Goal: Find specific page/section

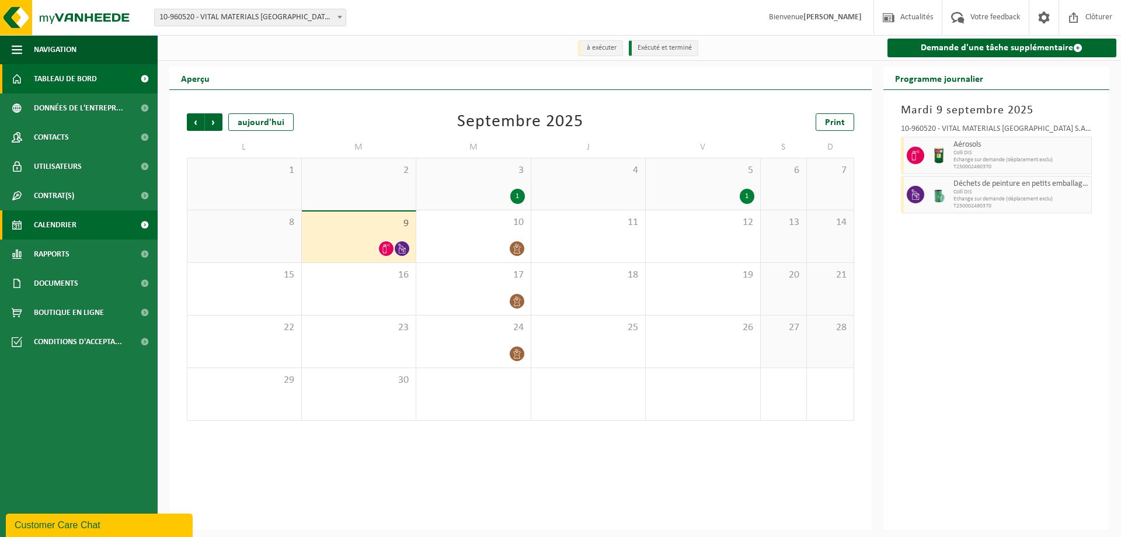
click at [89, 67] on span "Tableau de bord" at bounding box center [65, 78] width 63 height 29
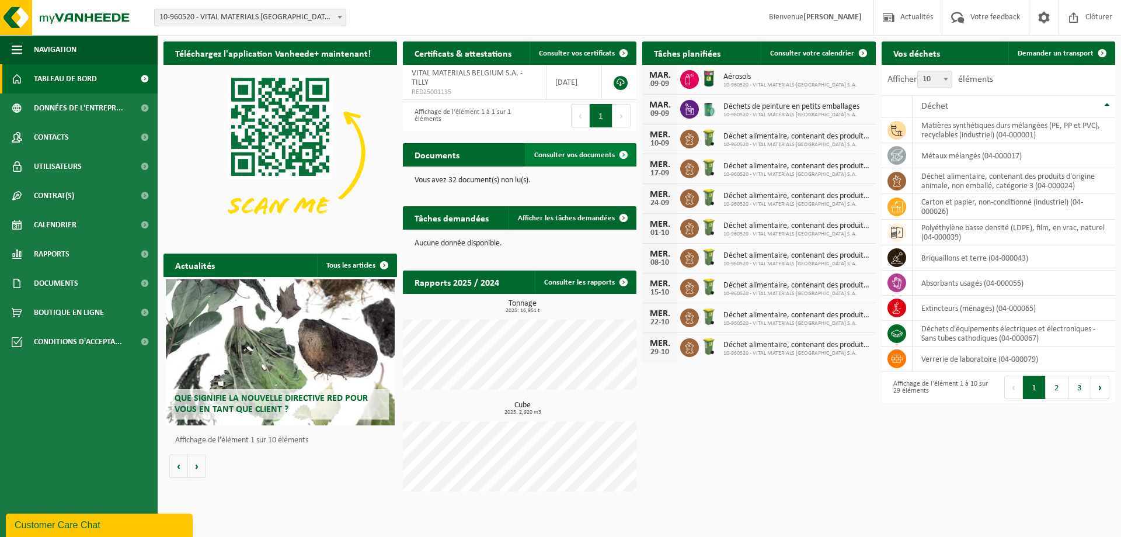
click at [583, 159] on span "Consulter vos documents" at bounding box center [574, 155] width 81 height 8
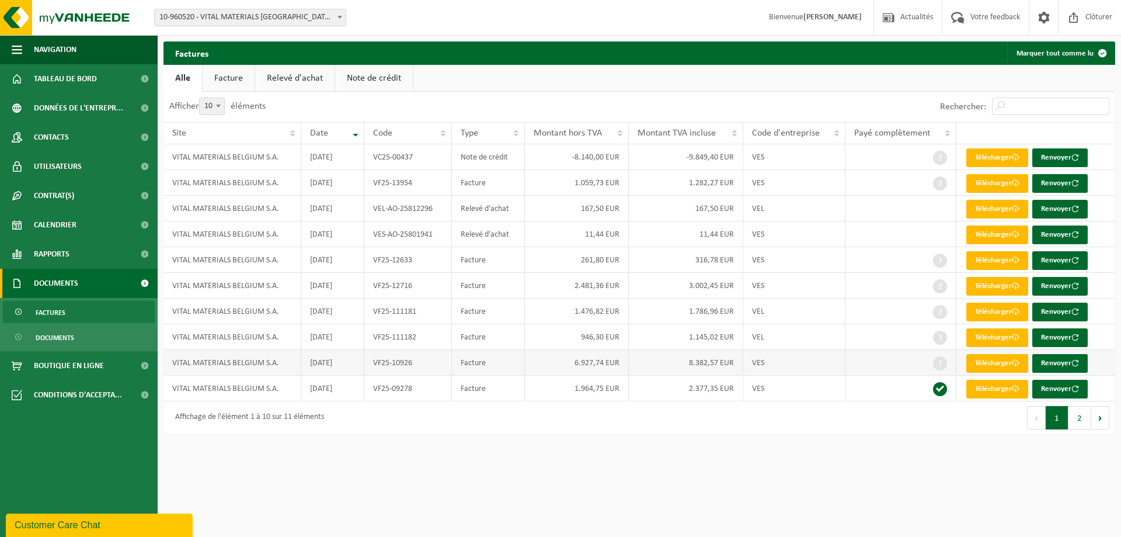
click at [939, 367] on span at bounding box center [940, 363] width 14 height 14
click at [1083, 415] on button "2" at bounding box center [1079, 417] width 23 height 23
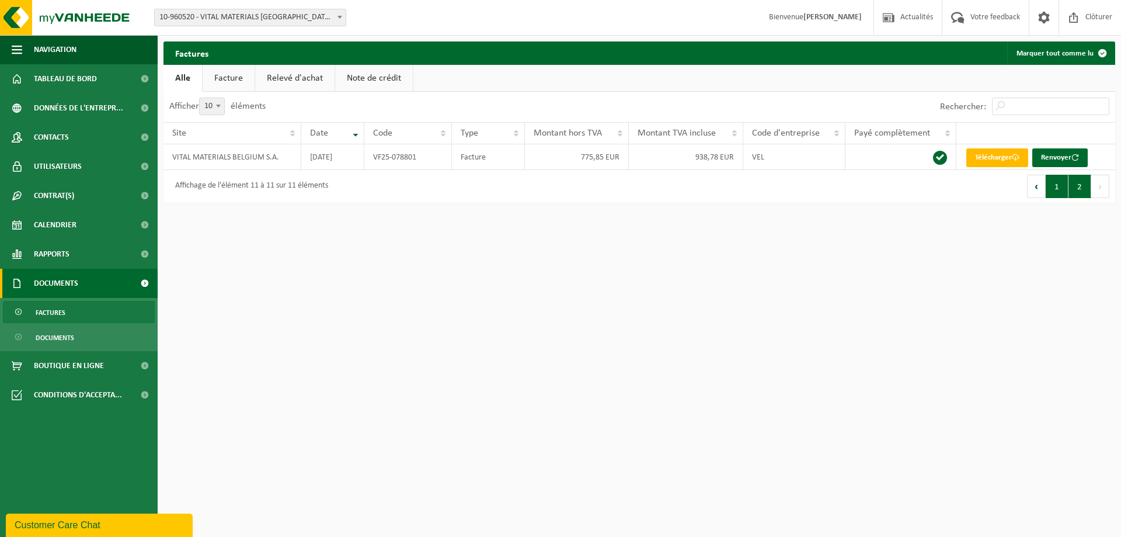
click at [1063, 186] on button "1" at bounding box center [1057, 186] width 23 height 23
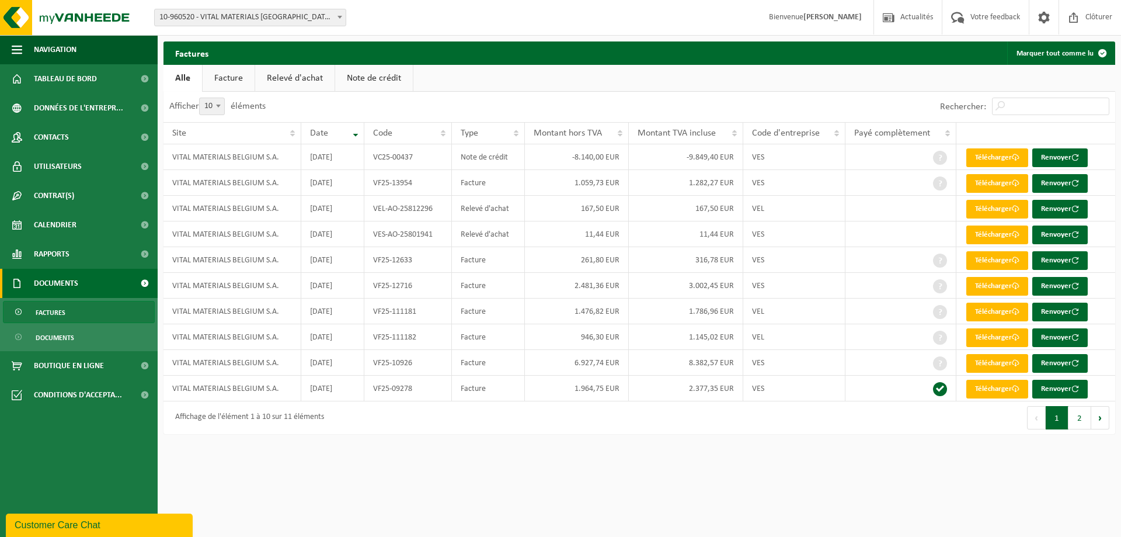
click at [224, 103] on span at bounding box center [219, 105] width 12 height 15
click at [225, 98] on select "10 25 50 100" at bounding box center [219, 98] width 35 height 1
select select "25"
